Goal: Navigation & Orientation: Go to known website

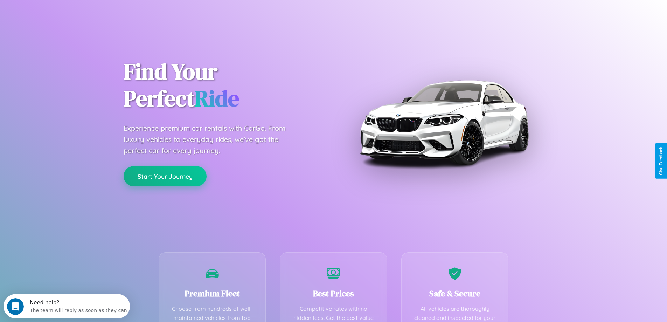
click at [165, 176] on button "Start Your Journey" at bounding box center [165, 176] width 83 height 20
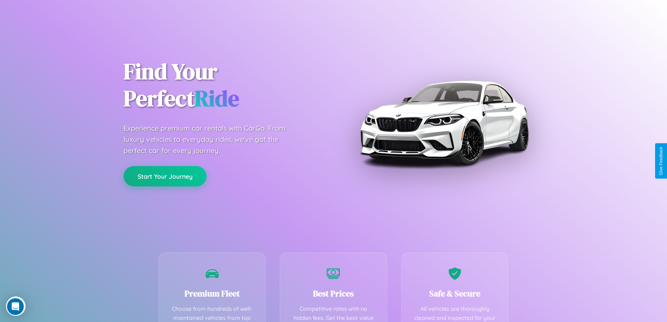
click at [165, 176] on button "Start Your Journey" at bounding box center [165, 176] width 83 height 20
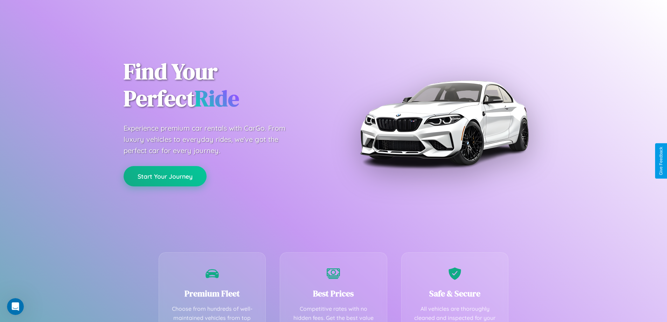
click at [165, 176] on button "Start Your Journey" at bounding box center [165, 176] width 83 height 20
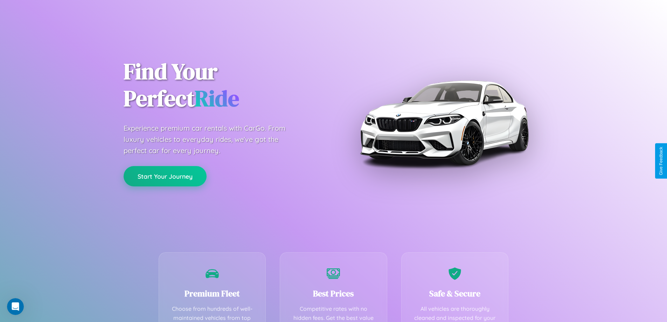
click at [165, 176] on button "Start Your Journey" at bounding box center [165, 176] width 83 height 20
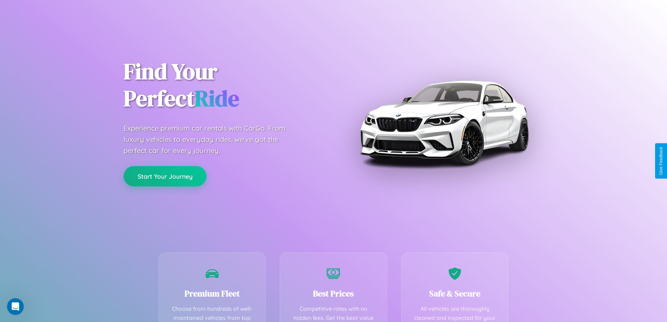
click at [165, 176] on button "Start Your Journey" at bounding box center [165, 176] width 83 height 20
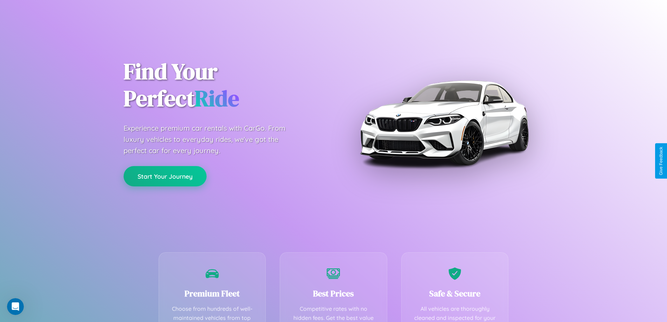
click at [165, 176] on button "Start Your Journey" at bounding box center [165, 176] width 83 height 20
